Goal: Find specific page/section: Find specific page/section

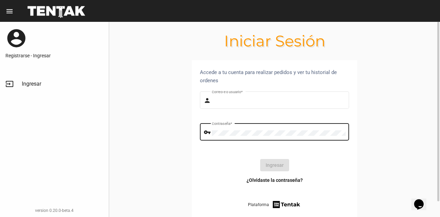
type input "milagrospintos"
click at [282, 138] on div "Contraseña *" at bounding box center [279, 131] width 134 height 19
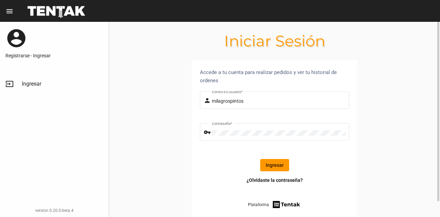
click at [272, 163] on button "Ingresar" at bounding box center [274, 165] width 29 height 12
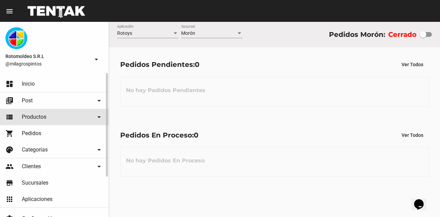
click at [67, 120] on link "view_list Productos arrow_drop_down" at bounding box center [54, 117] width 109 height 16
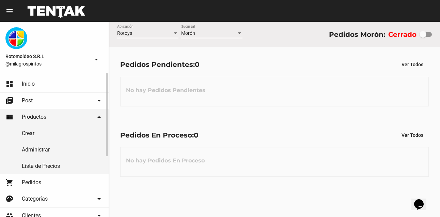
click at [47, 165] on link "Lista de Precios" at bounding box center [54, 166] width 109 height 16
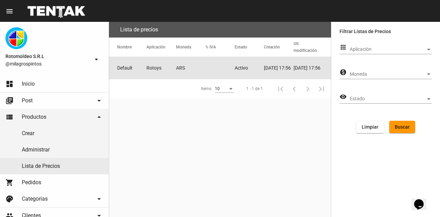
click at [269, 73] on mat-cell "[DATE] 17:56" at bounding box center [278, 68] width 29 height 22
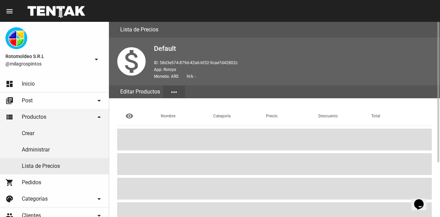
scroll to position [75, 0]
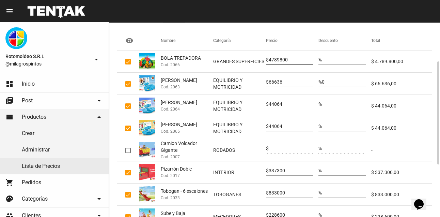
drag, startPoint x: 300, startPoint y: 59, endPoint x: 254, endPoint y: 59, distance: 45.6
click at [254, 59] on mat-row "BOLA TREPADORA Cod. 2066 GRANDES SUPERFICIES $ 4789800 % $ 4.789.800,00" at bounding box center [274, 61] width 315 height 22
